Goal: Find specific page/section

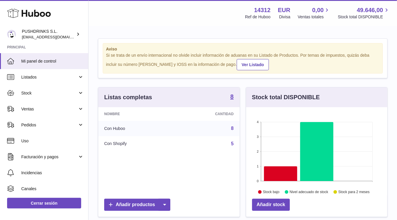
scroll to position [92, 141]
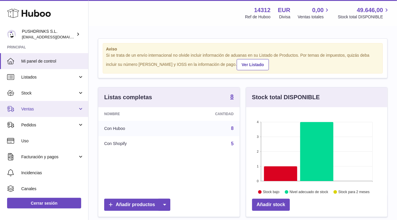
click at [63, 114] on link "Ventas" at bounding box center [44, 109] width 88 height 16
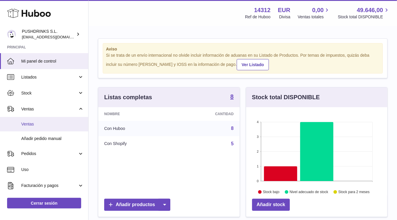
click at [64, 126] on span "Ventas" at bounding box center [52, 124] width 63 height 6
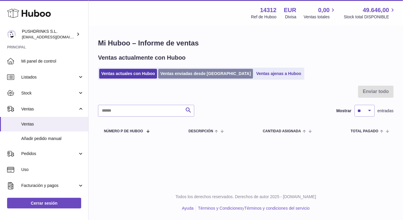
click at [195, 72] on link "Ventas enviadas desde [GEOGRAPHIC_DATA]" at bounding box center [205, 74] width 95 height 10
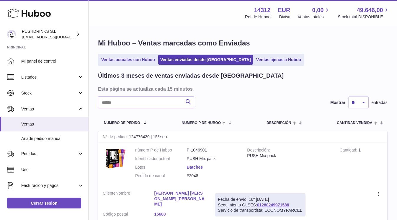
click at [148, 98] on input "text" at bounding box center [146, 102] width 96 height 12
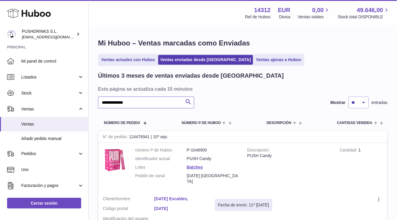
type input "**********"
